Goal: Task Accomplishment & Management: Use online tool/utility

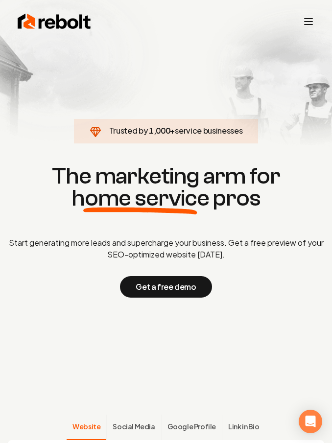
click at [313, 23] on icon "Toggle mobile menu" at bounding box center [309, 22] width 12 height 12
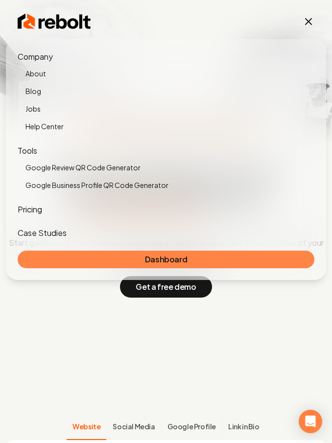
click at [187, 258] on link "Dashboard" at bounding box center [166, 260] width 297 height 18
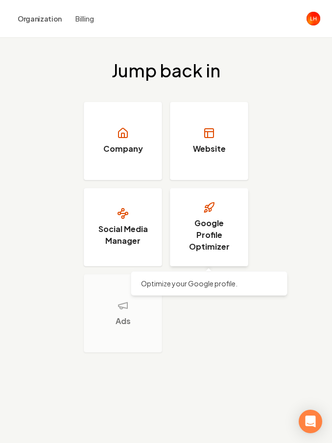
click at [211, 226] on h3 "Google Profile Optimizer" at bounding box center [209, 234] width 54 height 35
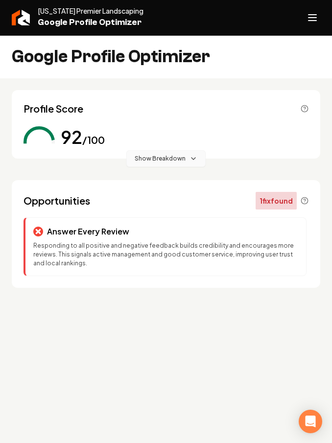
click at [159, 158] on span "Show Breakdown" at bounding box center [160, 159] width 51 height 8
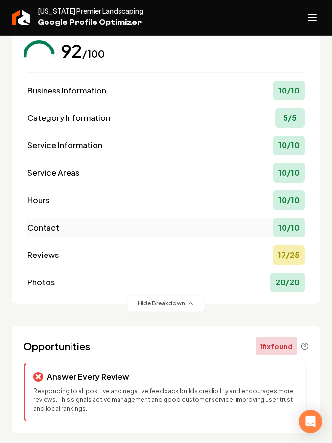
scroll to position [88, 0]
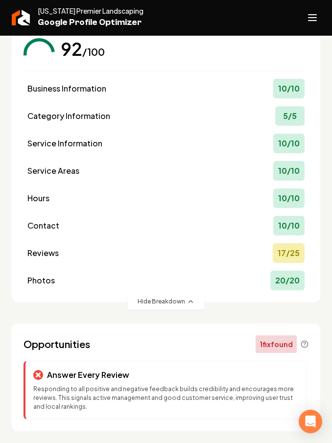
click at [171, 354] on div "Opportunities 1 fix found Answer Every Review Responding to all positive and ne…" at bounding box center [166, 378] width 308 height 108
click at [166, 375] on div "Answer Every Review" at bounding box center [165, 375] width 265 height 12
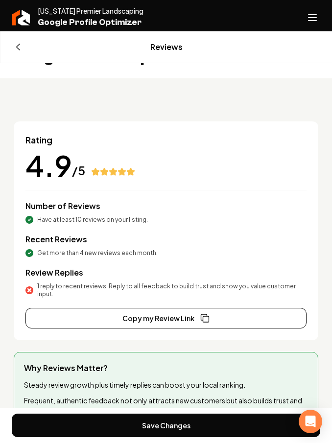
drag, startPoint x: 91, startPoint y: 170, endPoint x: 137, endPoint y: 172, distance: 46.0
click at [137, 172] on div "4.9 /5" at bounding box center [165, 165] width 281 height 29
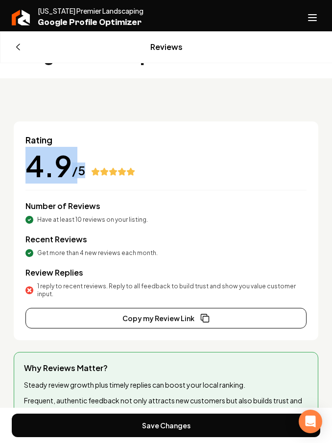
drag, startPoint x: 87, startPoint y: 168, endPoint x: 7, endPoint y: 174, distance: 80.0
click at [7, 174] on div "Back Reviews Rating 4.9 /5 Number of Reviews Have at least 10 reviews on your l…" at bounding box center [166, 257] width 332 height 359
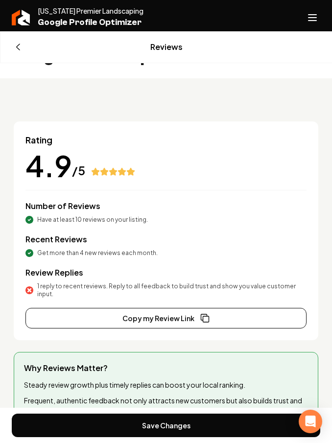
click at [128, 201] on div "Number of Reviews Have at least 10 reviews on your listing." at bounding box center [165, 211] width 281 height 23
click at [159, 55] on div "Back Reviews" at bounding box center [165, 46] width 331 height 31
click at [309, 24] on icon "Open navigation menu" at bounding box center [312, 18] width 12 height 16
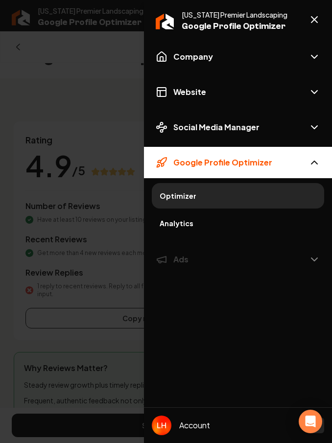
click at [230, 221] on span "Analytics" at bounding box center [238, 223] width 157 height 10
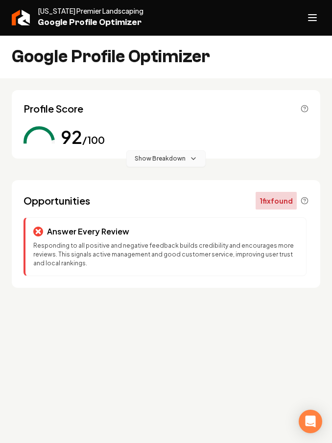
click at [173, 156] on span "Show Breakdown" at bounding box center [160, 159] width 51 height 8
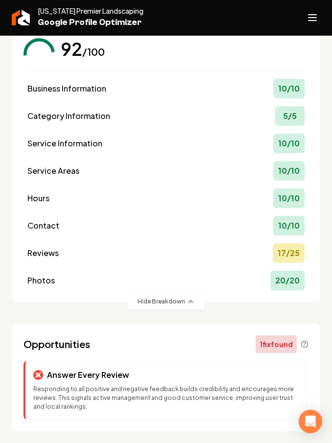
scroll to position [88, 0]
